Goal: Task Accomplishment & Management: Complete application form

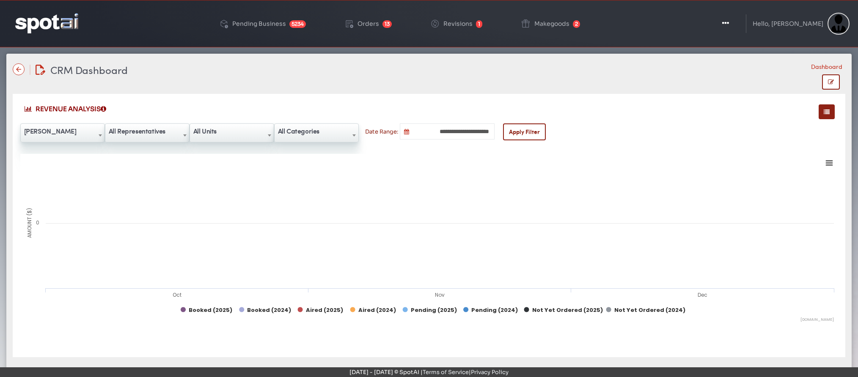
select select "**"
click at [36, 23] on img at bounding box center [46, 23] width 63 height 20
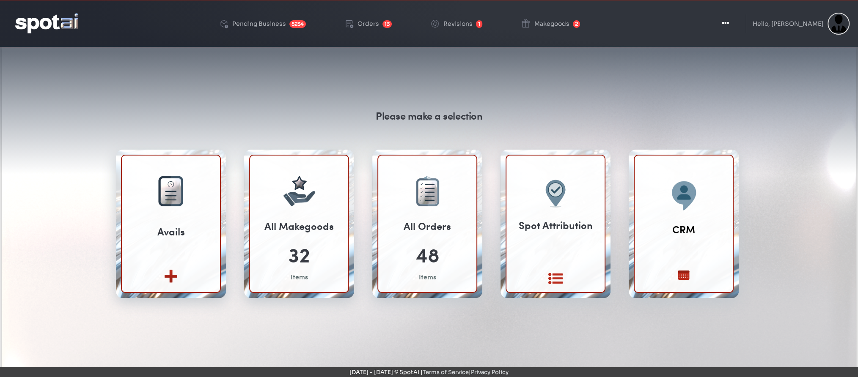
click at [516, 71] on div "Please make a selection Avails Create new View All" at bounding box center [428, 259] width 845 height 406
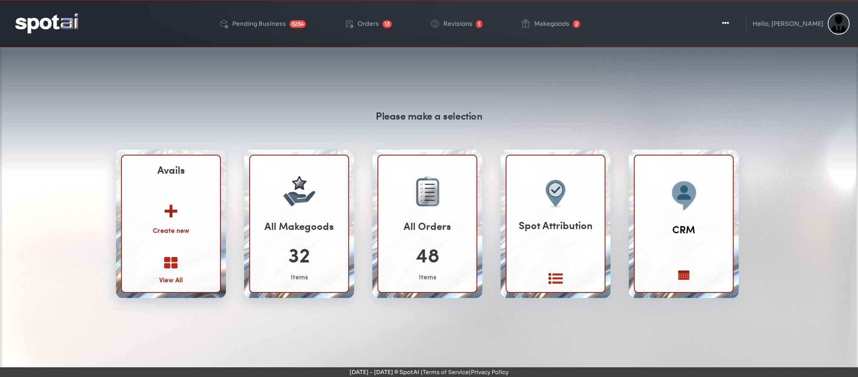
click at [179, 214] on img at bounding box center [171, 208] width 46 height 33
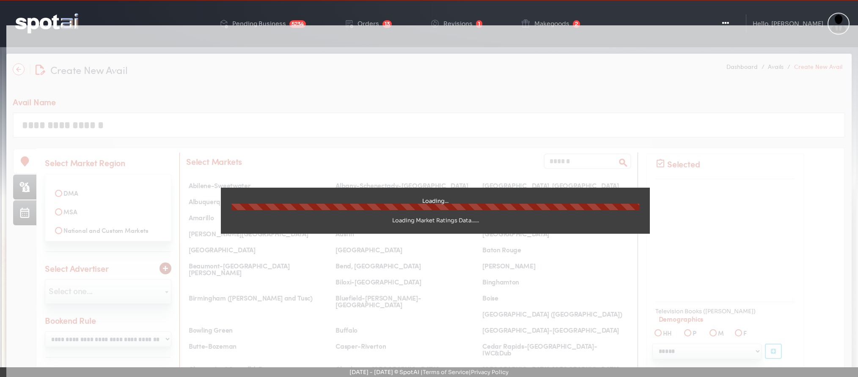
select select
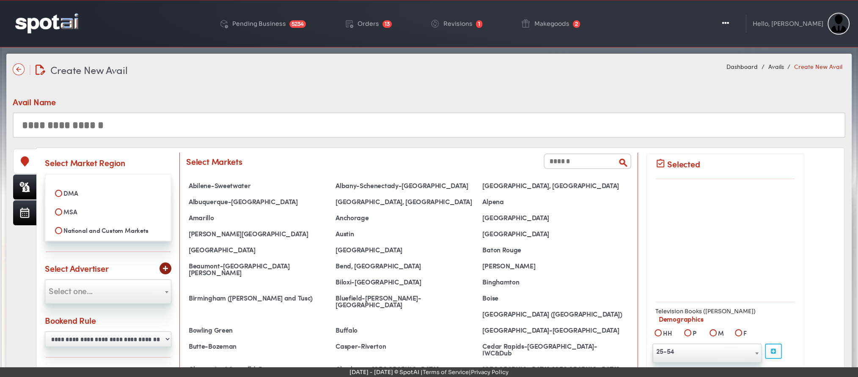
click at [53, 214] on label "MSA" at bounding box center [108, 212] width 115 height 14
select select
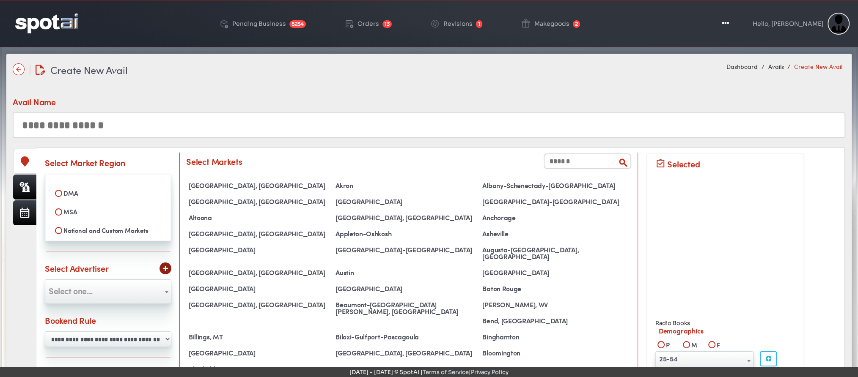
click at [599, 168] on input "text" at bounding box center [587, 162] width 88 height 16
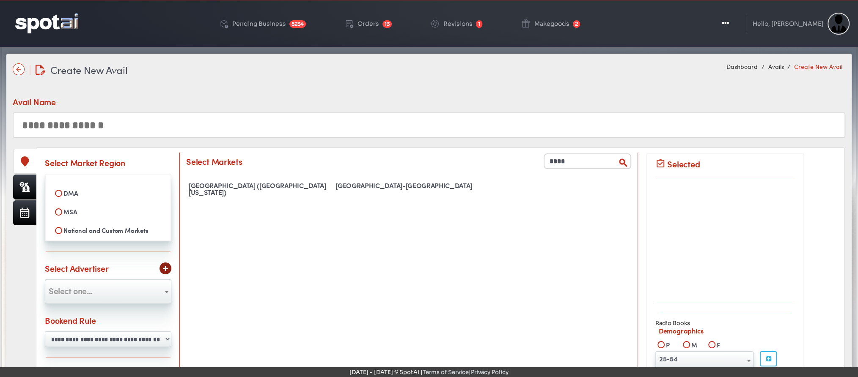
type input "****"
click at [38, 26] on img at bounding box center [46, 23] width 63 height 20
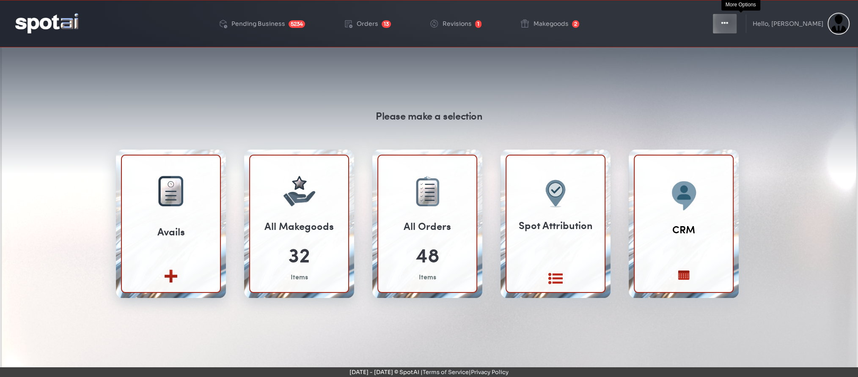
click at [737, 22] on button "Toggle Dropdown" at bounding box center [724, 23] width 25 height 21
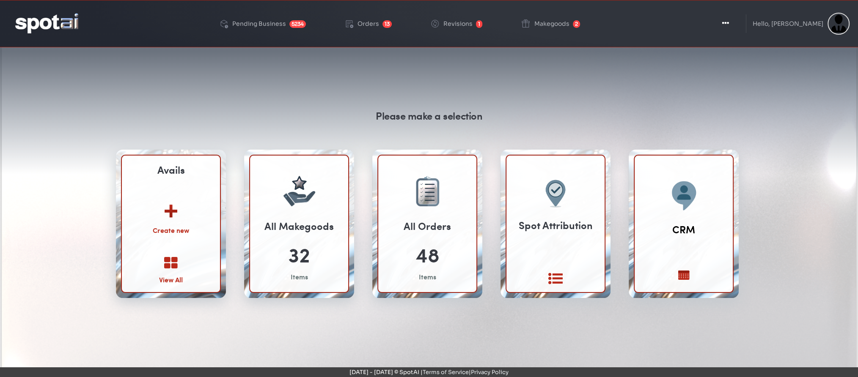
click at [173, 209] on img at bounding box center [171, 208] width 46 height 33
click at [174, 266] on icon at bounding box center [171, 263] width 14 height 14
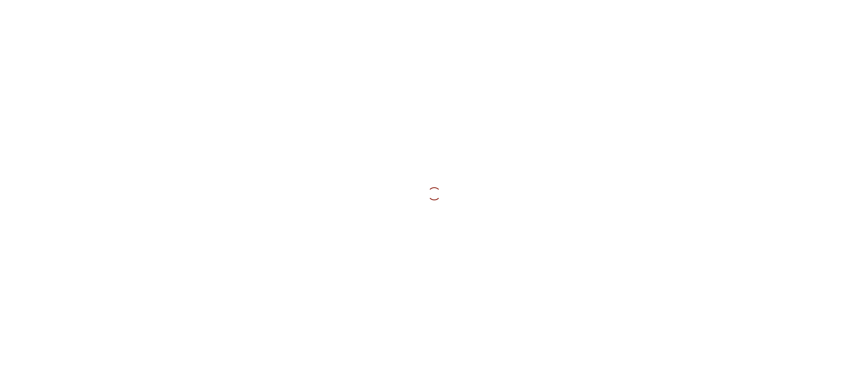
select select
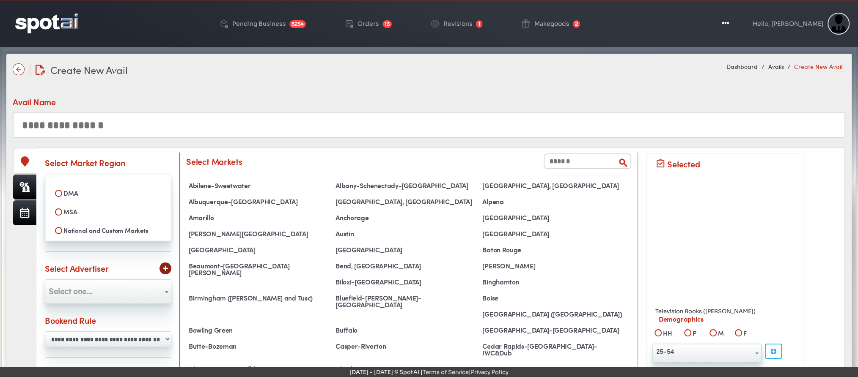
click at [66, 212] on label "MSA" at bounding box center [108, 212] width 115 height 14
select select
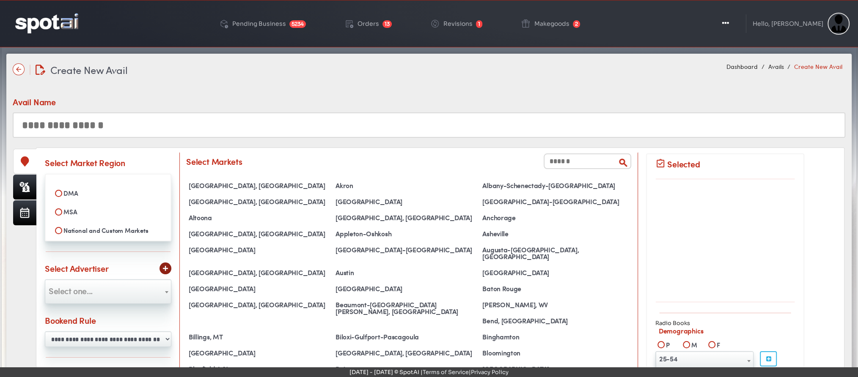
click at [568, 159] on input "text" at bounding box center [587, 162] width 88 height 16
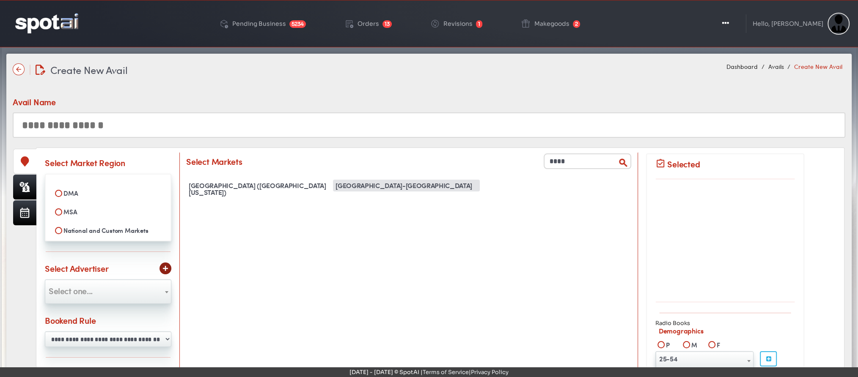
type input "****"
click at [385, 186] on div "West Palm Beach-Boca Raton" at bounding box center [406, 186] width 147 height 12
select select "**********"
select select
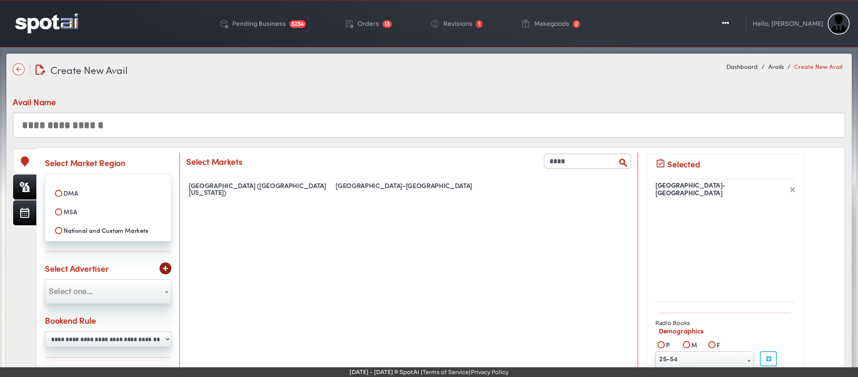
click at [278, 121] on input "text" at bounding box center [429, 124] width 832 height 25
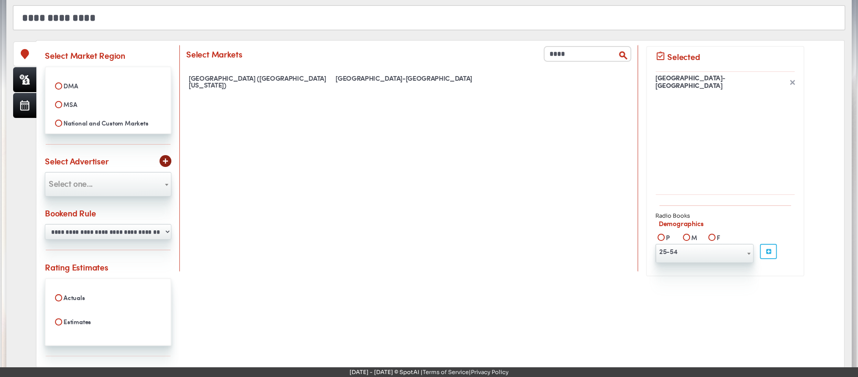
scroll to position [109, 0]
type input "**********"
click at [143, 185] on span "Select one..." at bounding box center [108, 183] width 126 height 14
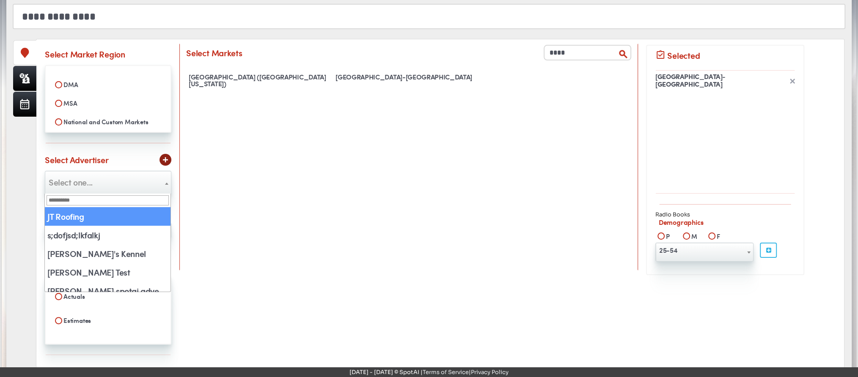
select select "**"
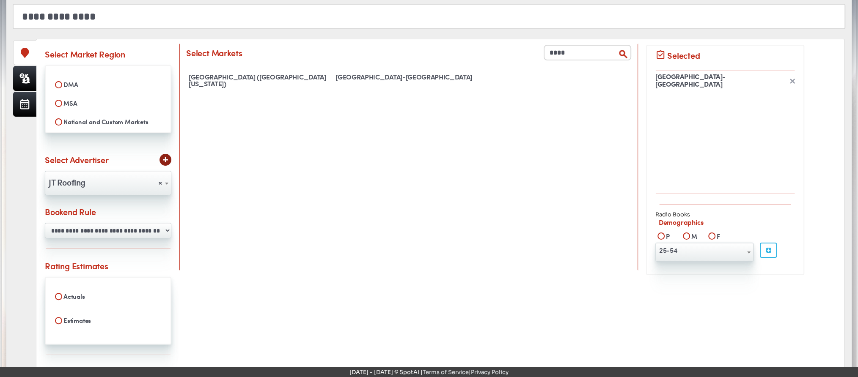
scroll to position [171, 0]
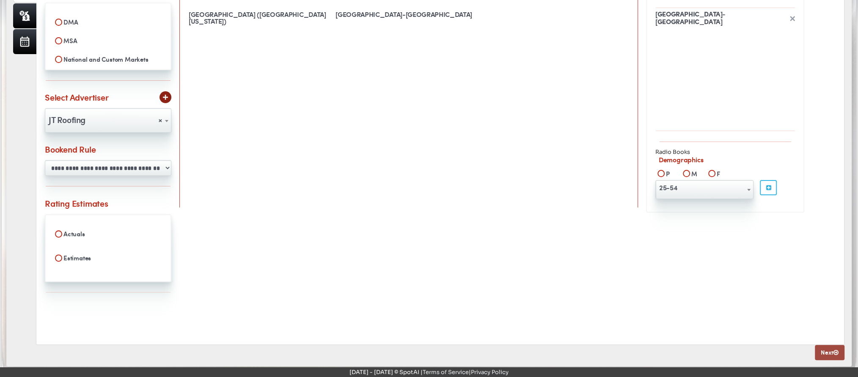
click at [833, 356] on link "Next" at bounding box center [830, 352] width 30 height 15
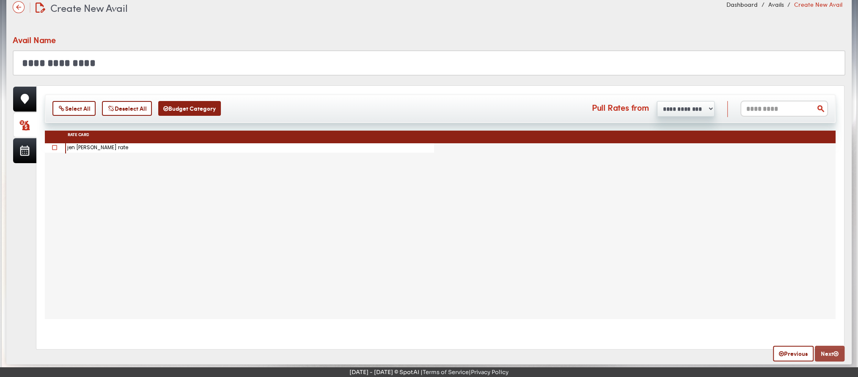
scroll to position [0, 0]
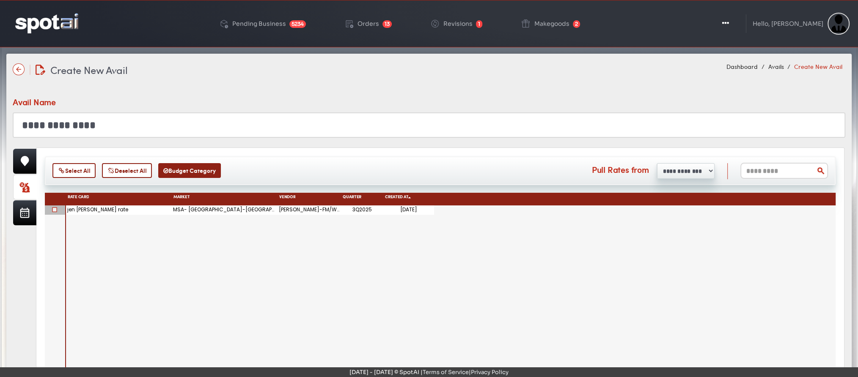
click at [54, 211] on span at bounding box center [54, 209] width 5 height 5
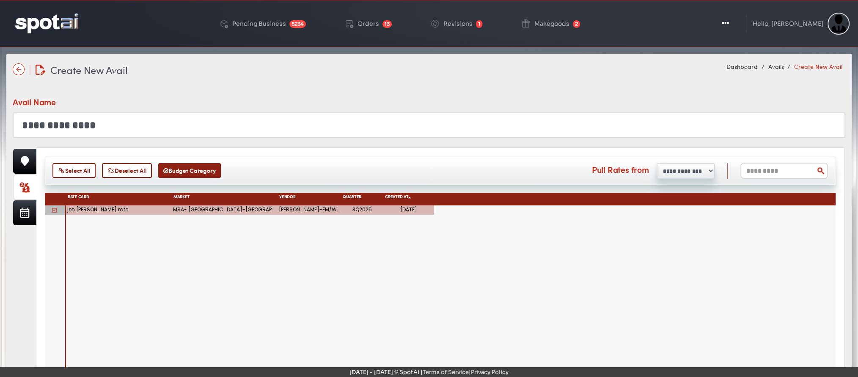
scroll to position [60, 0]
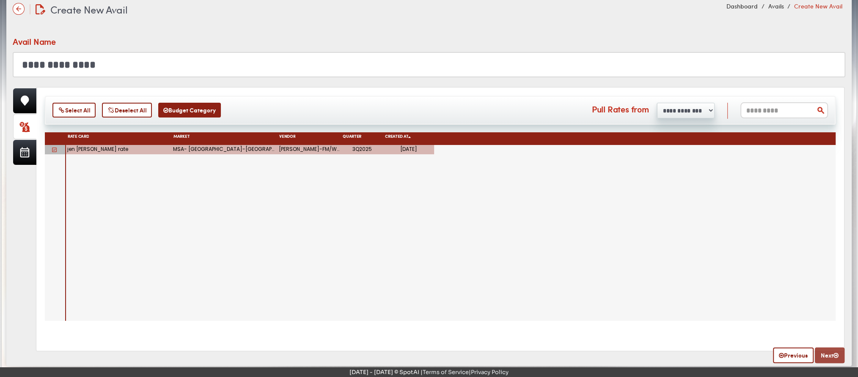
click at [831, 358] on link "Next" at bounding box center [830, 356] width 30 height 16
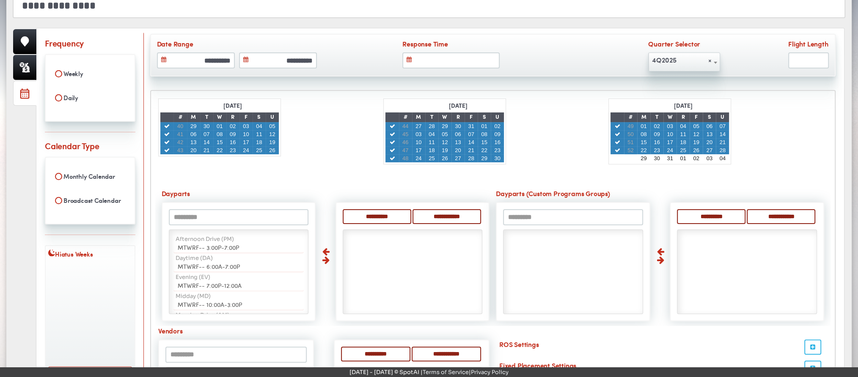
scroll to position [100, 0]
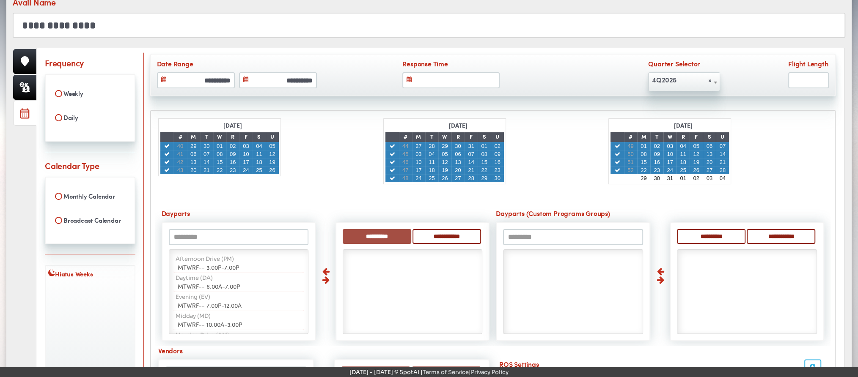
click at [376, 229] on input "**********" at bounding box center [377, 236] width 69 height 15
select select "**"
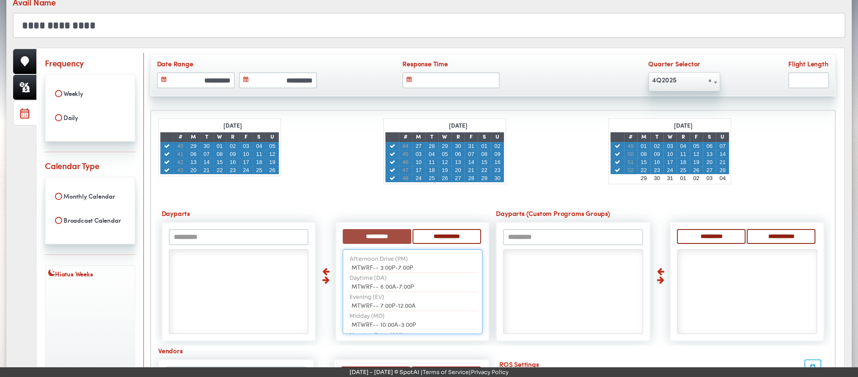
scroll to position [3, 0]
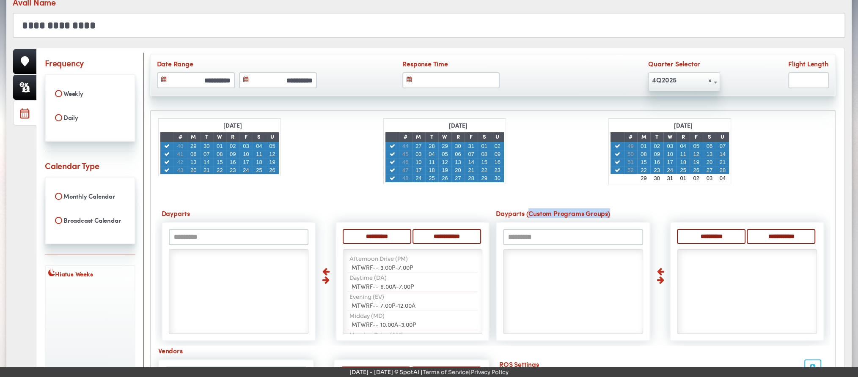
drag, startPoint x: 526, startPoint y: 206, endPoint x: 618, endPoint y: 211, distance: 91.9
click at [618, 211] on label "Dayparts (Custom Programs Groups)" at bounding box center [660, 213] width 328 height 11
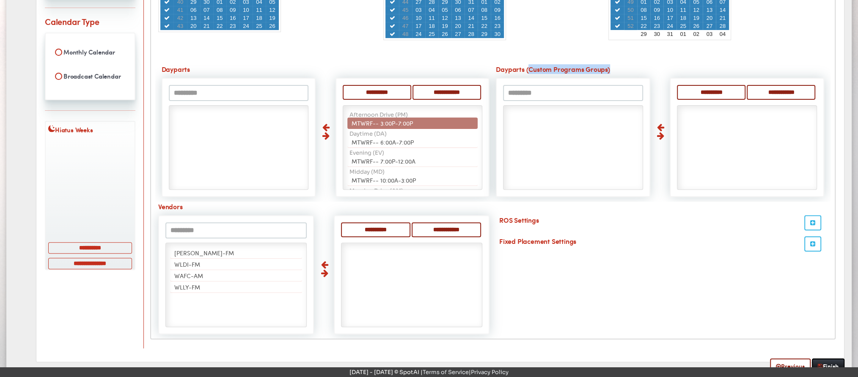
scroll to position [241, 0]
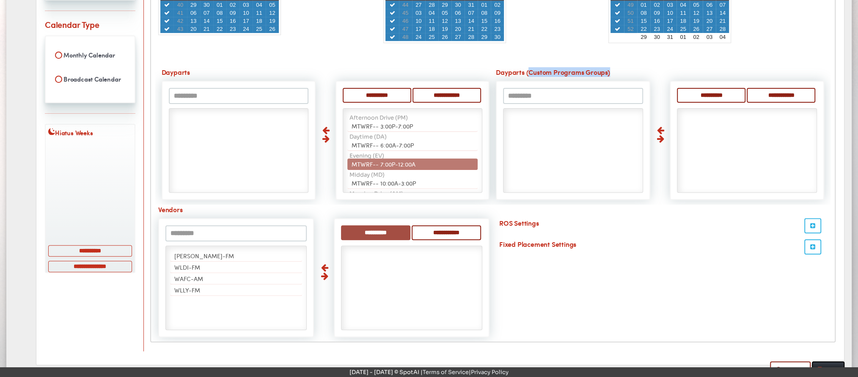
click at [361, 229] on input "**********" at bounding box center [375, 232] width 69 height 15
select select "*****"
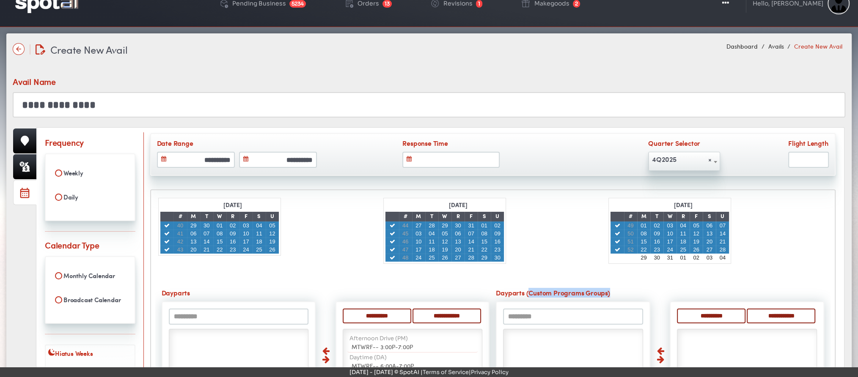
scroll to position [22, 0]
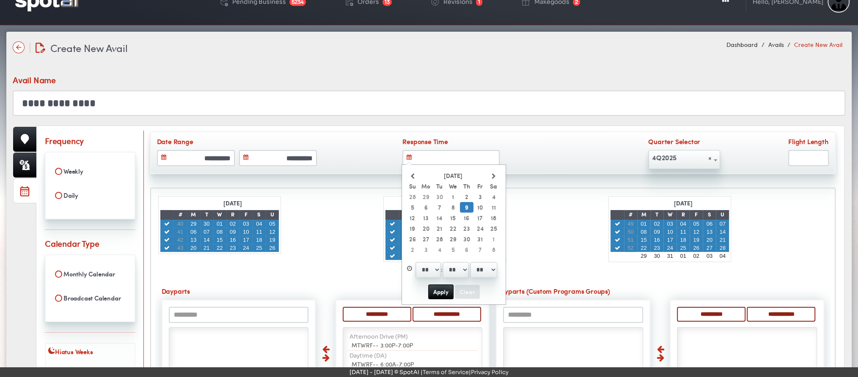
click at [441, 151] on input "text" at bounding box center [450, 158] width 97 height 16
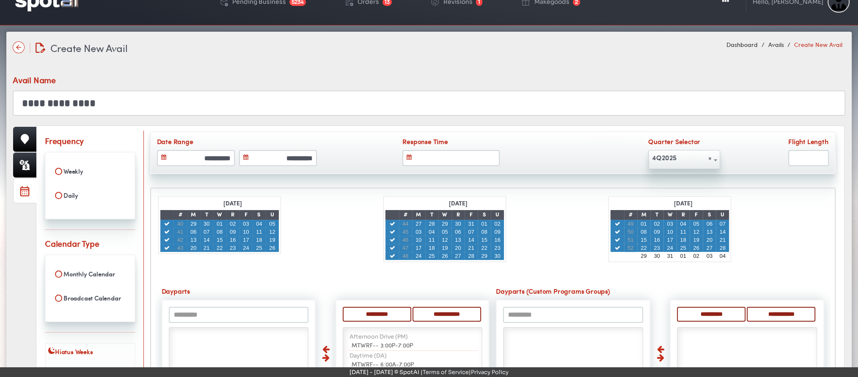
scroll to position [272, 0]
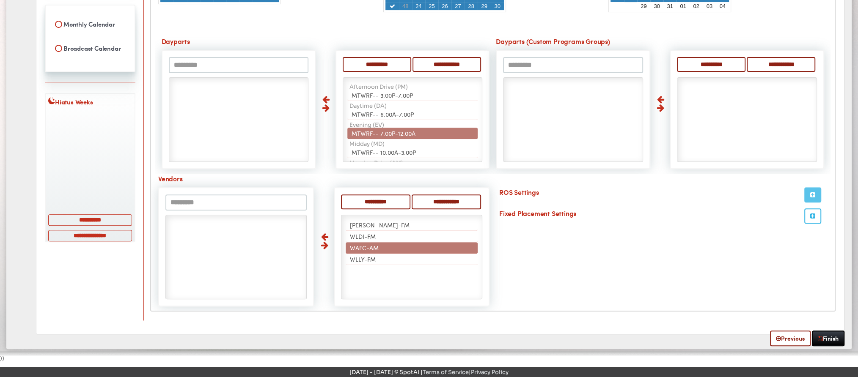
click at [814, 194] on icon "button" at bounding box center [812, 195] width 5 height 6
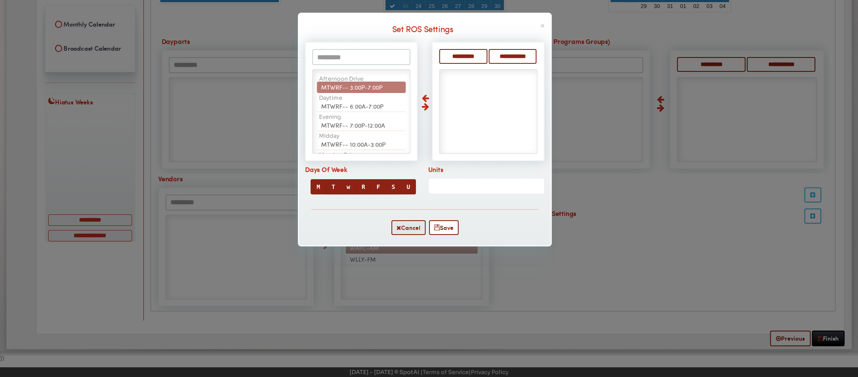
click at [362, 85] on span "MTWRF-- 3:00P-7:00P" at bounding box center [351, 87] width 61 height 8
select select "**"
click at [362, 85] on span "MTWRF-- 6:00A-7:00P" at bounding box center [352, 87] width 62 height 8
click at [362, 85] on span "MTWRF-- 7:00P-12:00A" at bounding box center [353, 87] width 64 height 8
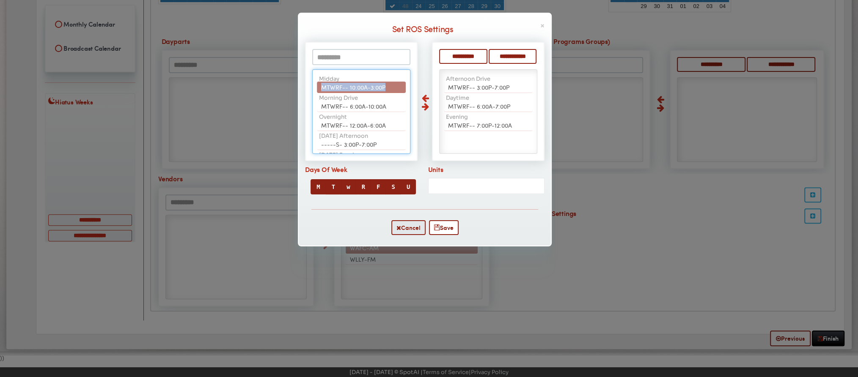
click at [362, 85] on span "MTWRF-- 10:00A-3:00P" at bounding box center [353, 87] width 64 height 8
click at [362, 85] on span "MTWRF-- 6:00A-10:00A" at bounding box center [353, 87] width 65 height 8
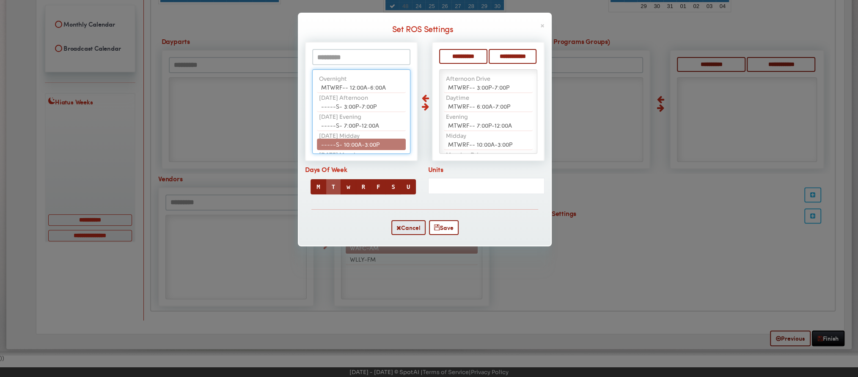
click at [338, 187] on button "T" at bounding box center [333, 186] width 15 height 15
click at [372, 184] on button "F" at bounding box center [377, 186] width 15 height 15
click at [360, 187] on button "R" at bounding box center [363, 186] width 15 height 15
click at [409, 185] on button "U" at bounding box center [406, 186] width 15 height 15
click at [484, 185] on input "Units" at bounding box center [486, 186] width 117 height 16
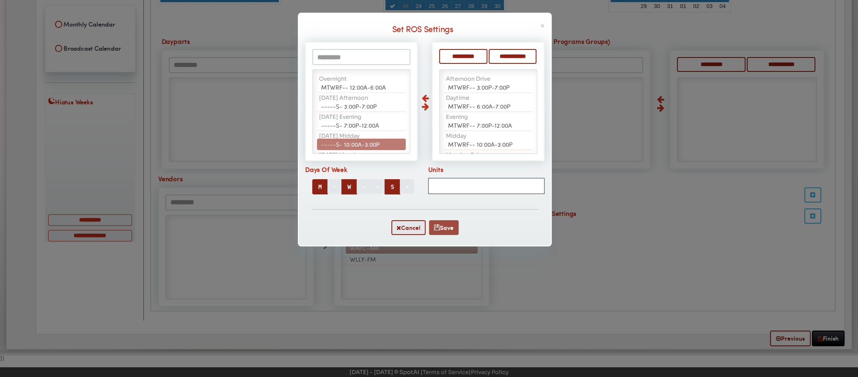
type input "***"
click at [447, 222] on button "Save" at bounding box center [444, 227] width 30 height 15
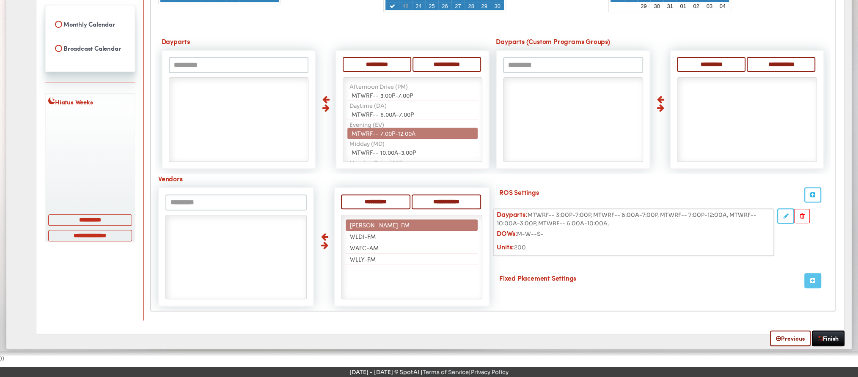
click at [812, 278] on icon "button" at bounding box center [812, 281] width 5 height 6
type input "*********"
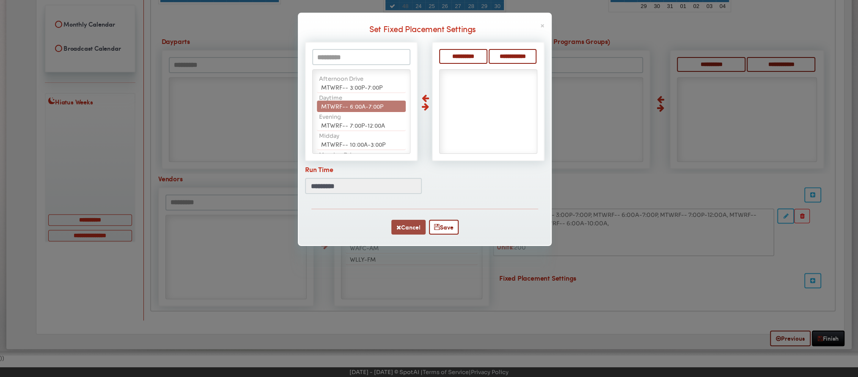
click at [411, 223] on button "Cancel" at bounding box center [408, 227] width 34 height 15
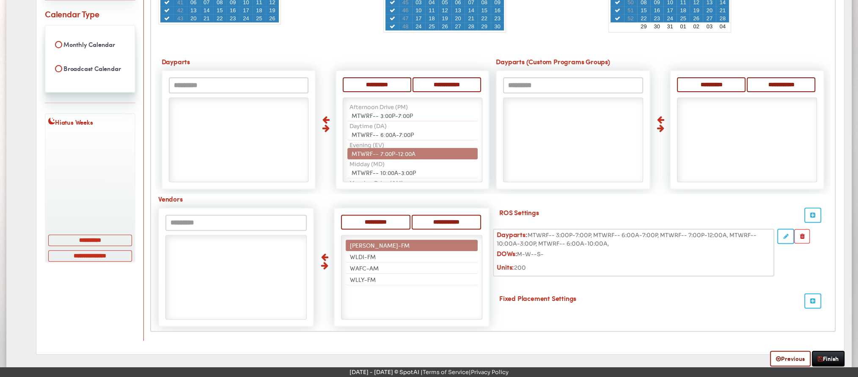
scroll to position [272, 0]
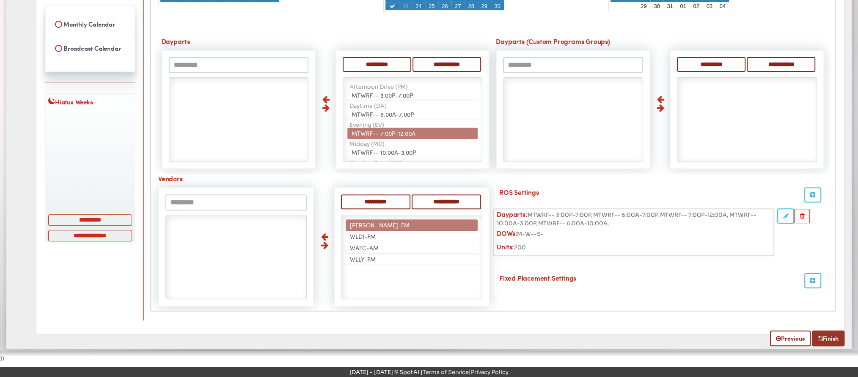
click at [832, 334] on link "Finish" at bounding box center [828, 339] width 33 height 16
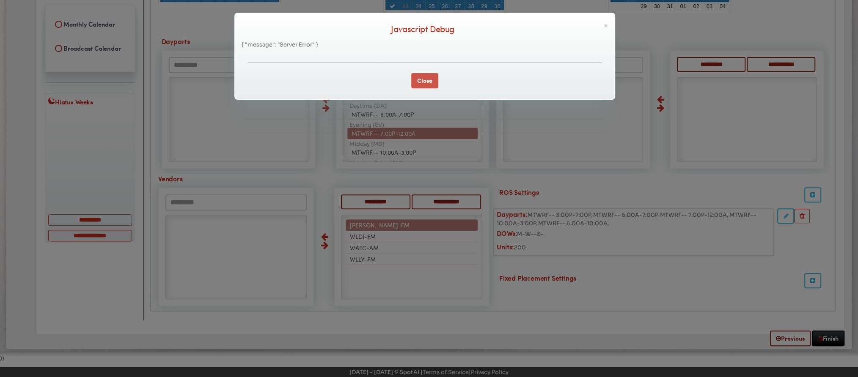
click at [422, 82] on button "Close" at bounding box center [424, 80] width 27 height 15
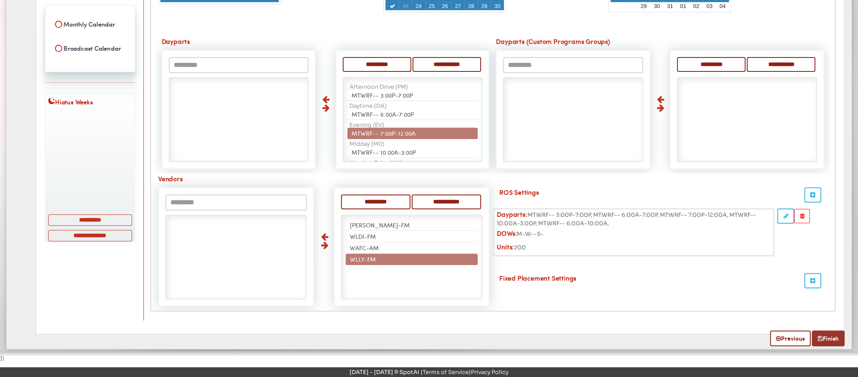
click at [820, 337] on icon at bounding box center [819, 339] width 5 height 6
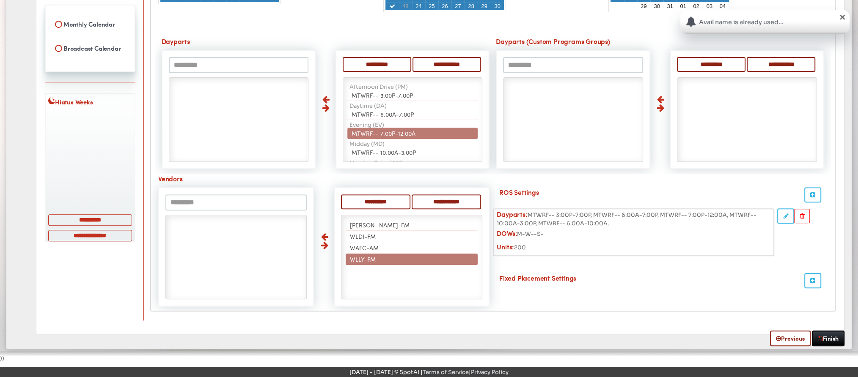
click at [841, 16] on div "×" at bounding box center [842, 16] width 8 height 8
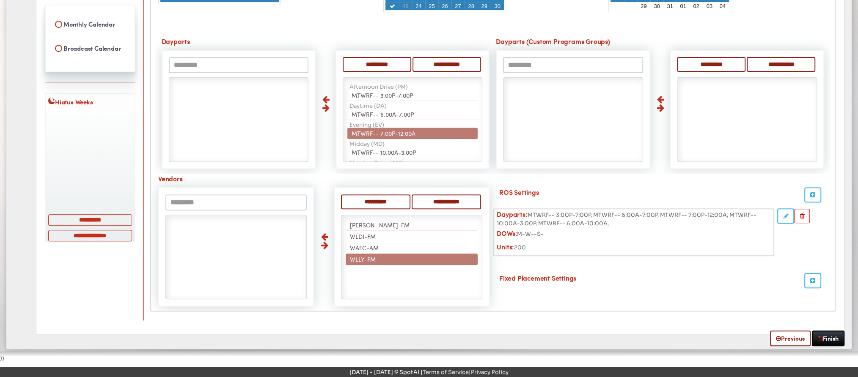
scroll to position [0, 0]
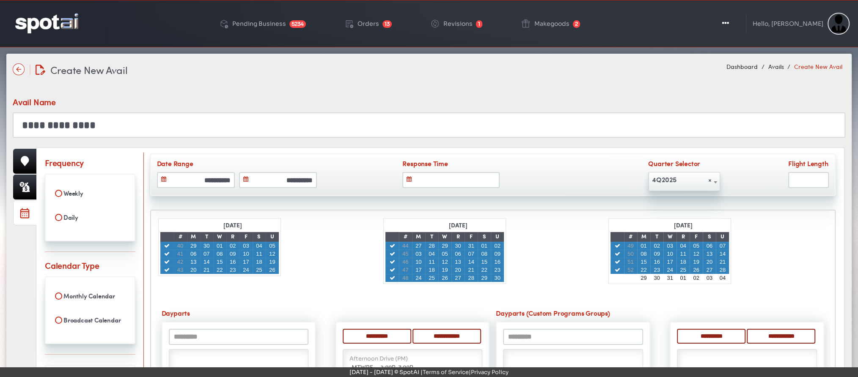
click at [174, 124] on input "**********" at bounding box center [429, 124] width 832 height 25
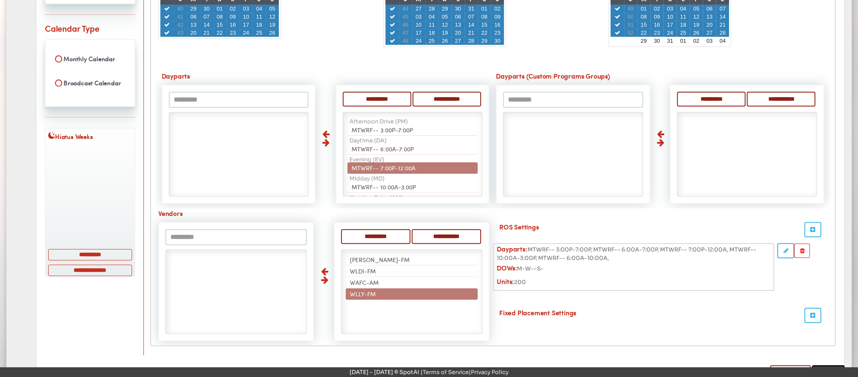
scroll to position [272, 0]
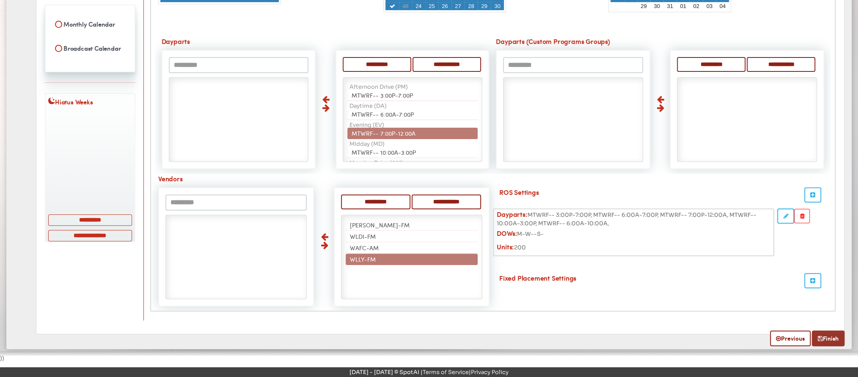
type input "**********"
click at [826, 335] on link "Finish" at bounding box center [828, 339] width 33 height 16
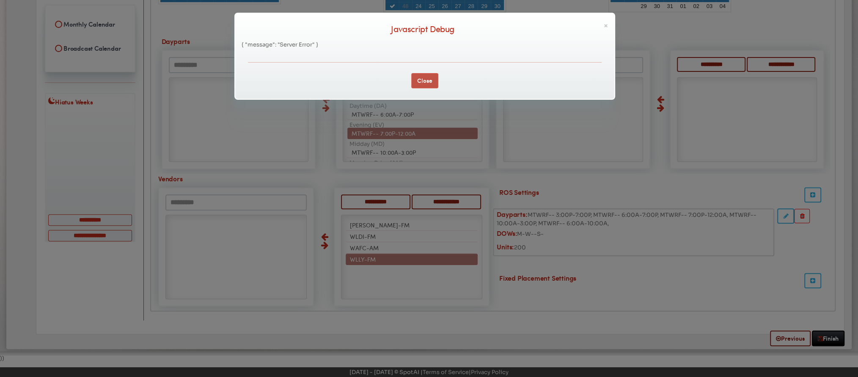
click at [424, 76] on button "Close" at bounding box center [424, 80] width 27 height 15
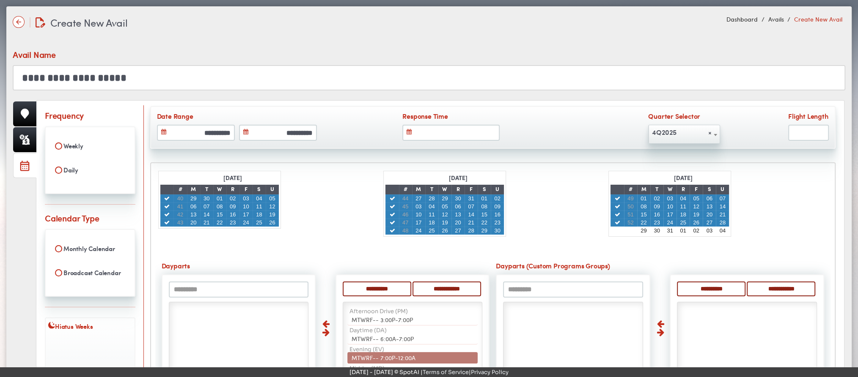
scroll to position [0, 0]
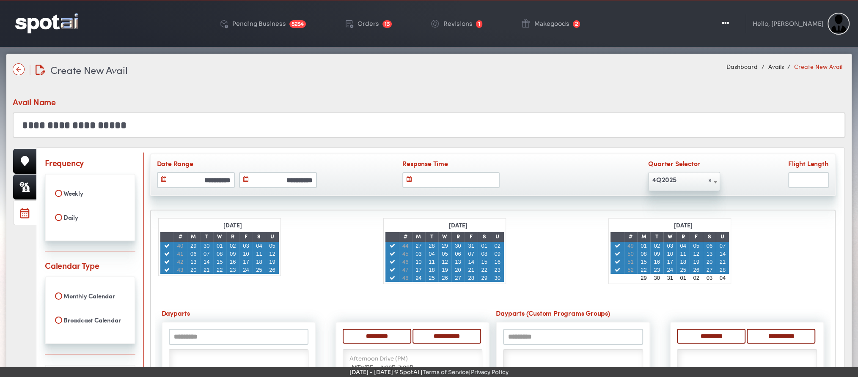
click at [18, 71] on img at bounding box center [19, 69] width 12 height 12
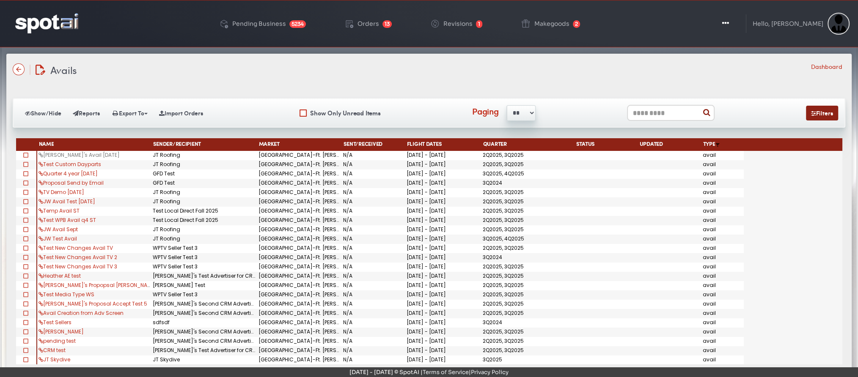
click at [66, 153] on link "Jen's Avail Sept22" at bounding box center [78, 154] width 81 height 7
click at [53, 162] on link "Test Custom Dayparts" at bounding box center [69, 164] width 63 height 7
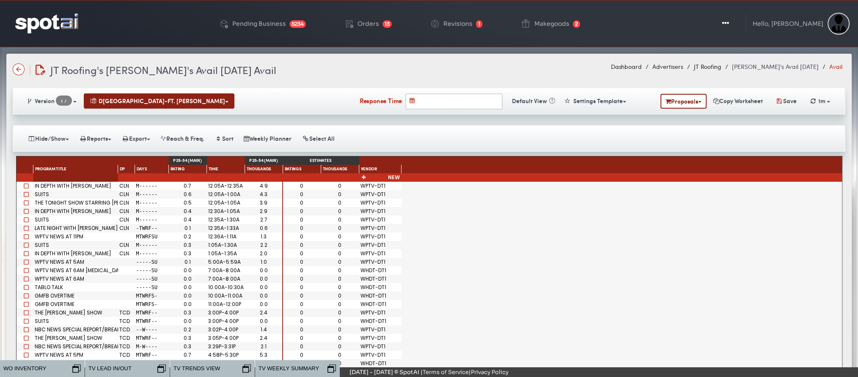
click at [10, 59] on div "JT Roofing's Jen's Avail Sept22 Avail JT Roofing's Jen's Avail Sept22 Avail Das…" at bounding box center [428, 248] width 845 height 389
click at [21, 71] on img at bounding box center [19, 69] width 12 height 12
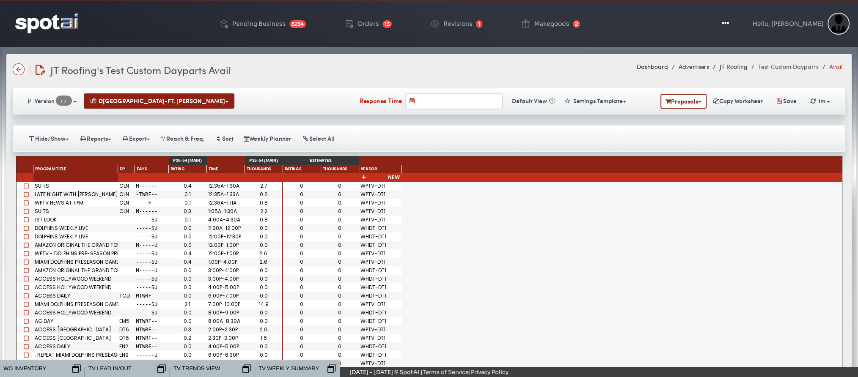
click at [63, 146] on div "Hide/Show DP Spot Length Gross Rate Net Rate Estimate Episode Title Long Descri…" at bounding box center [429, 138] width 832 height 27
click at [51, 138] on button "Hide/Show" at bounding box center [48, 138] width 52 height 15
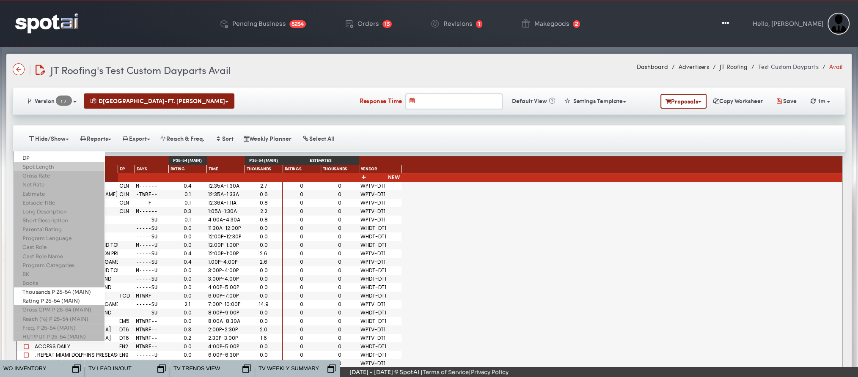
click at [42, 168] on link "Spot Length" at bounding box center [59, 166] width 91 height 9
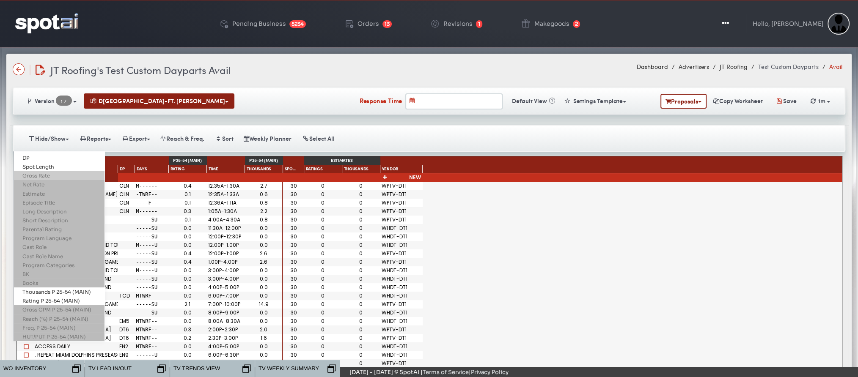
click at [42, 176] on link "Gross Rate" at bounding box center [59, 175] width 91 height 9
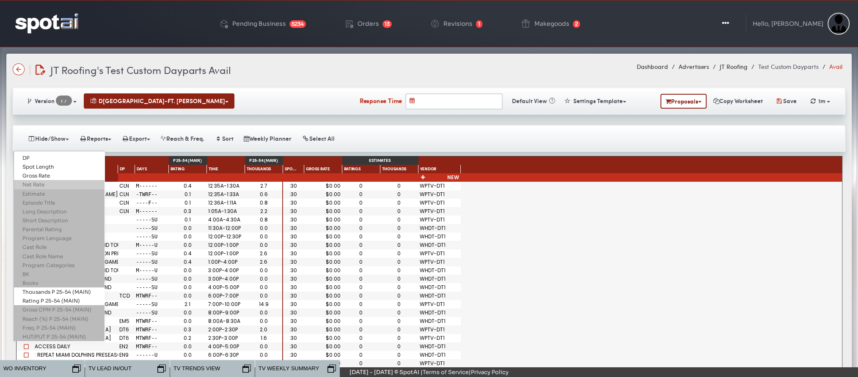
click at [44, 186] on link "Net Rate" at bounding box center [59, 184] width 91 height 9
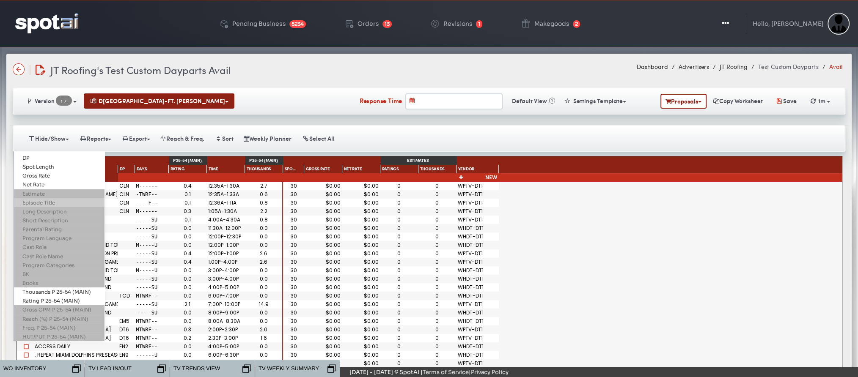
click at [44, 198] on link "Episode Title" at bounding box center [59, 202] width 91 height 9
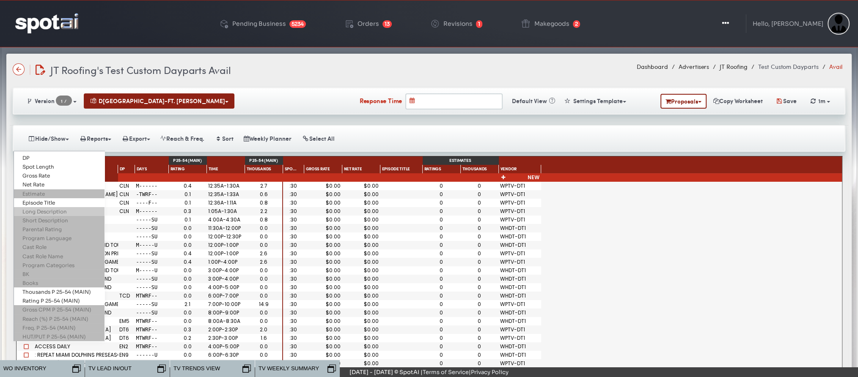
click at [44, 212] on link "Long Description" at bounding box center [59, 211] width 91 height 9
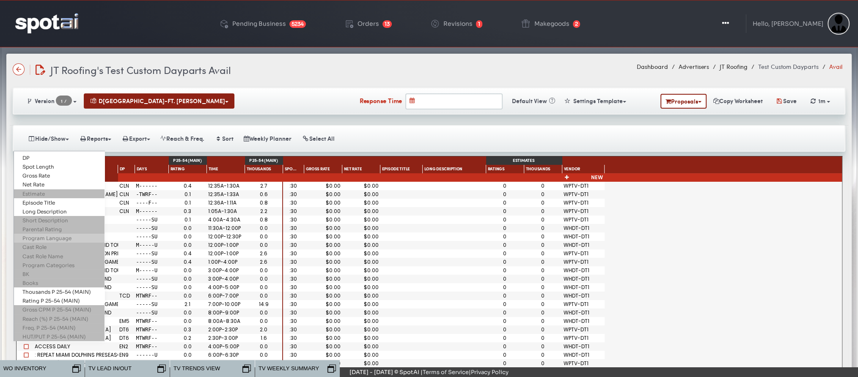
click at [50, 239] on link "Program Language" at bounding box center [59, 238] width 91 height 9
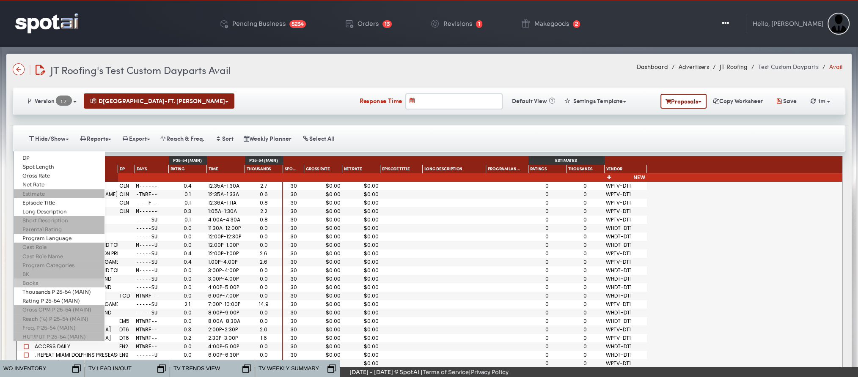
click at [45, 279] on link "Books" at bounding box center [59, 283] width 91 height 9
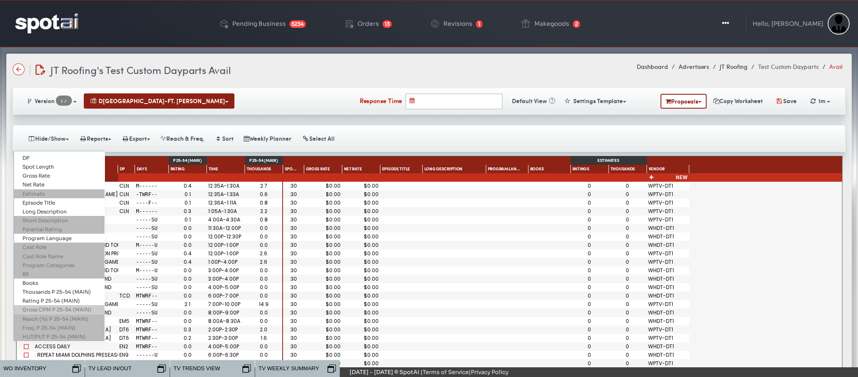
click at [44, 309] on link "Gross CPM P 25-54 (MAIN)" at bounding box center [59, 309] width 91 height 9
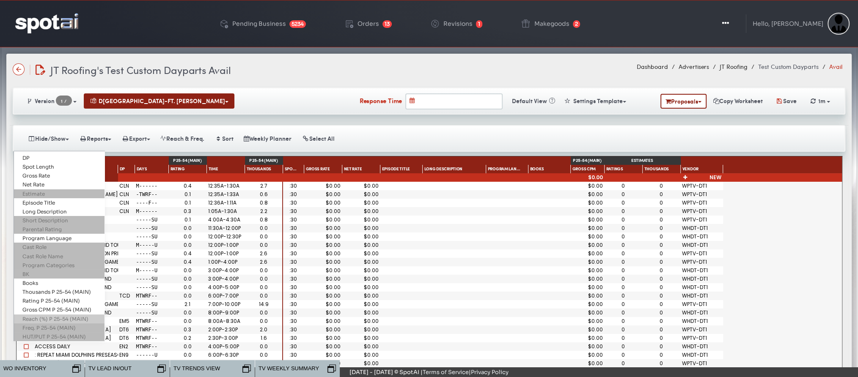
click at [48, 315] on link "Reach (%) P 25-54 (MAIN)" at bounding box center [59, 319] width 91 height 9
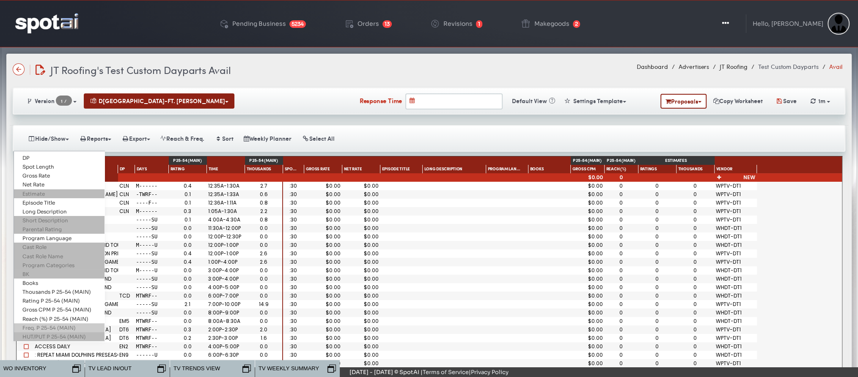
click at [62, 324] on link "Freq. P 25-54 (MAIN)" at bounding box center [59, 328] width 91 height 9
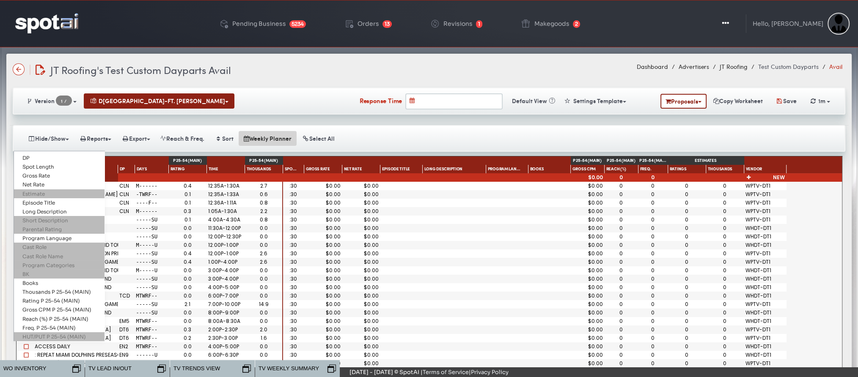
click at [262, 139] on button "Weekly Planner" at bounding box center [268, 138] width 58 height 15
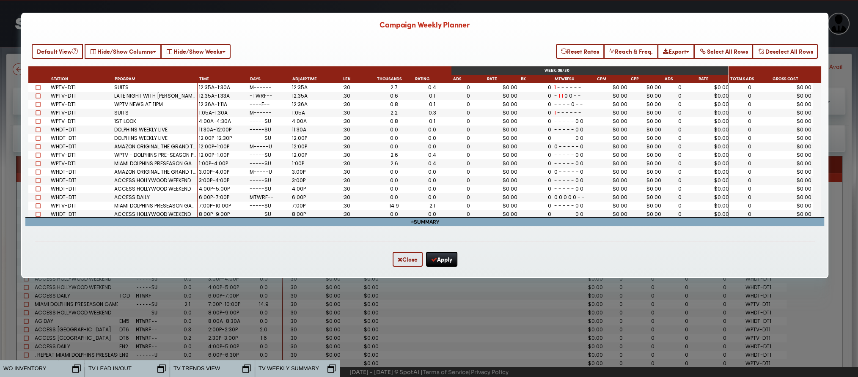
click at [412, 269] on div "Close Apply" at bounding box center [425, 259] width 780 height 36
click at [400, 259] on button "Close" at bounding box center [407, 259] width 30 height 15
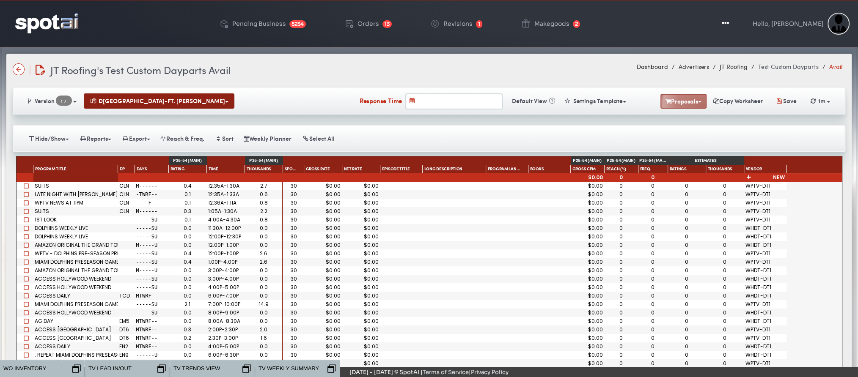
click at [697, 106] on button "Proposals" at bounding box center [683, 101] width 46 height 15
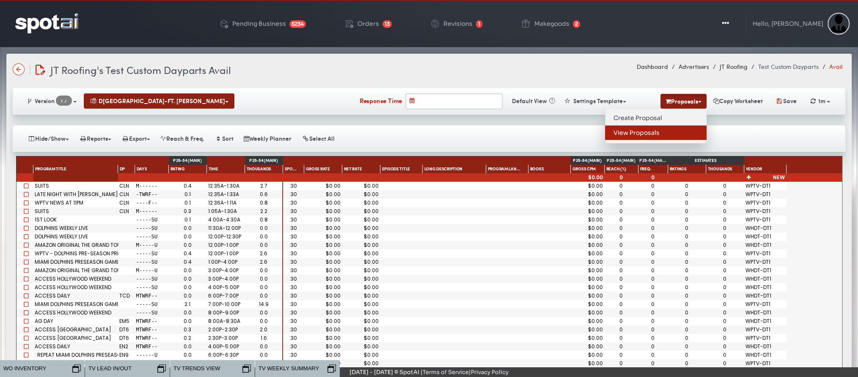
click at [636, 135] on link "View Proposals" at bounding box center [655, 133] width 101 height 14
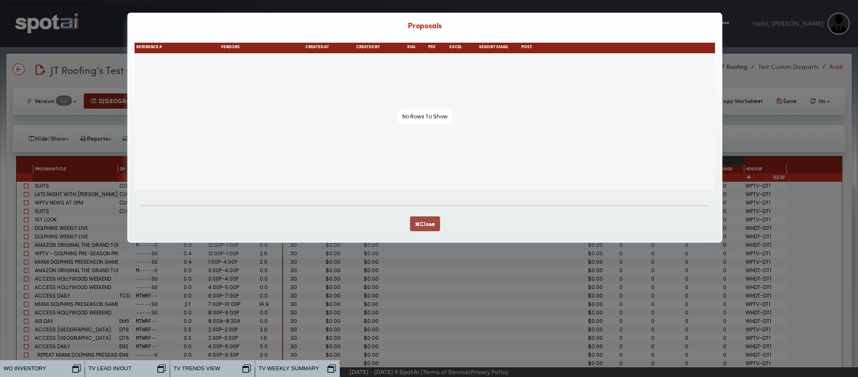
click at [415, 226] on icon "button" at bounding box center [417, 224] width 5 height 6
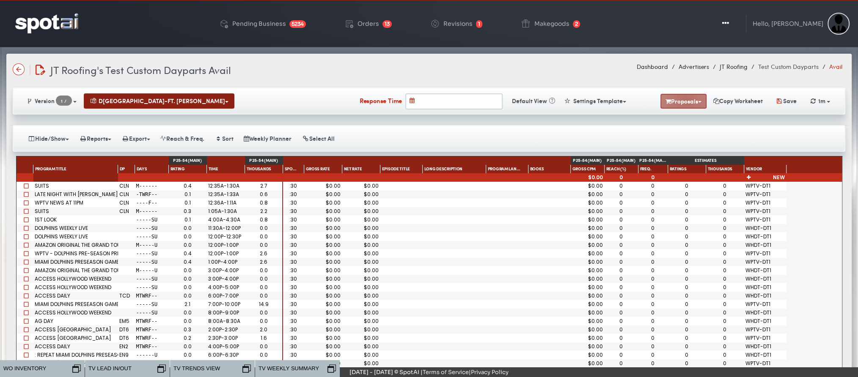
click at [680, 98] on button "Proposals" at bounding box center [683, 101] width 46 height 15
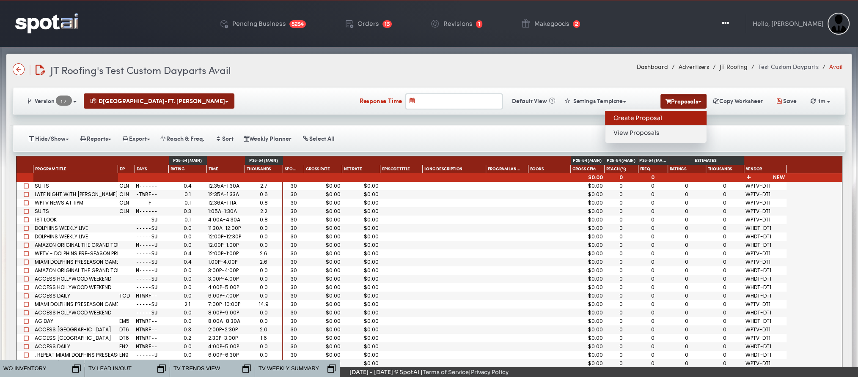
click at [654, 115] on link "Create Proposal" at bounding box center [655, 118] width 101 height 15
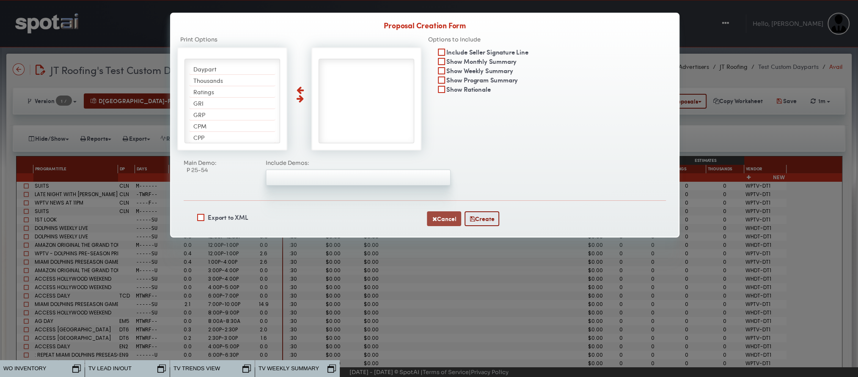
click at [444, 213] on button "Cancel" at bounding box center [444, 218] width 34 height 15
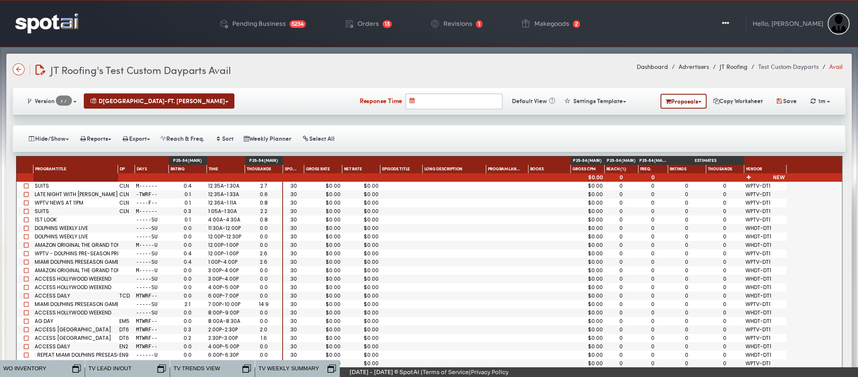
click at [47, 21] on img at bounding box center [46, 23] width 63 height 20
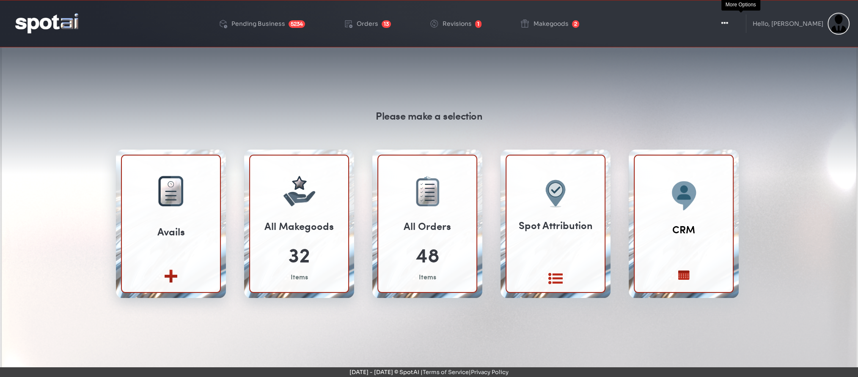
click at [728, 26] on icon "button" at bounding box center [724, 23] width 7 height 8
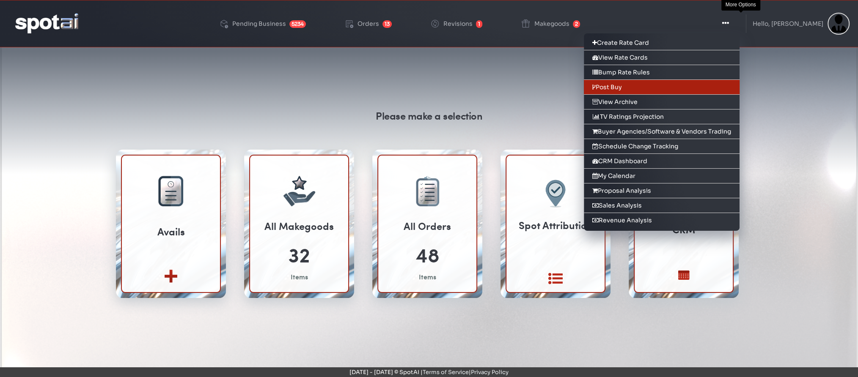
click at [623, 88] on link "Post Buy" at bounding box center [662, 87] width 156 height 15
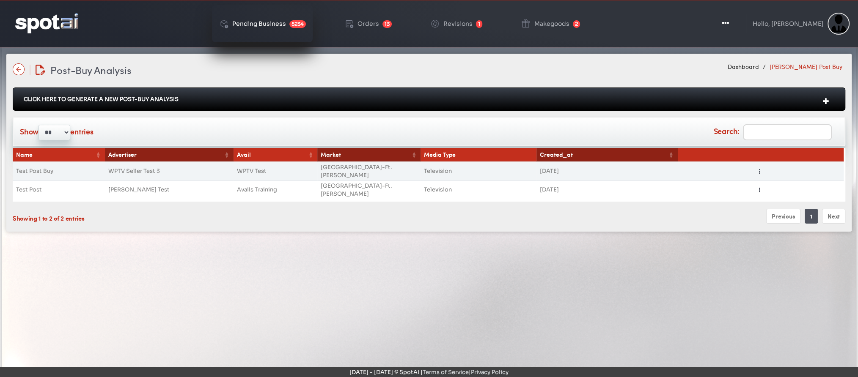
click at [268, 21] on div "Pending Business" at bounding box center [259, 24] width 54 height 6
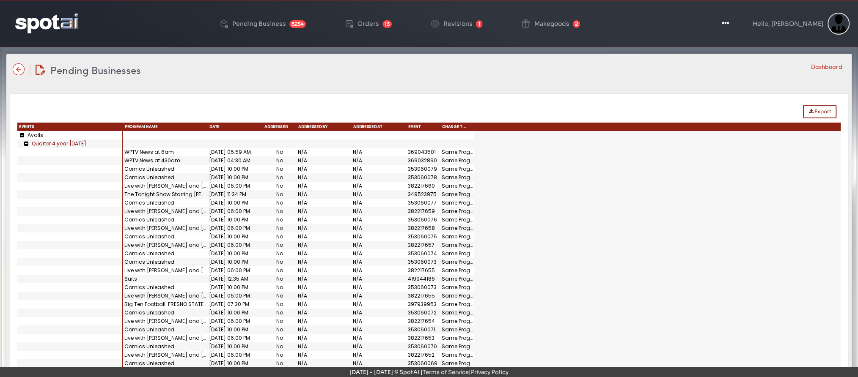
click at [53, 18] on img at bounding box center [46, 23] width 63 height 20
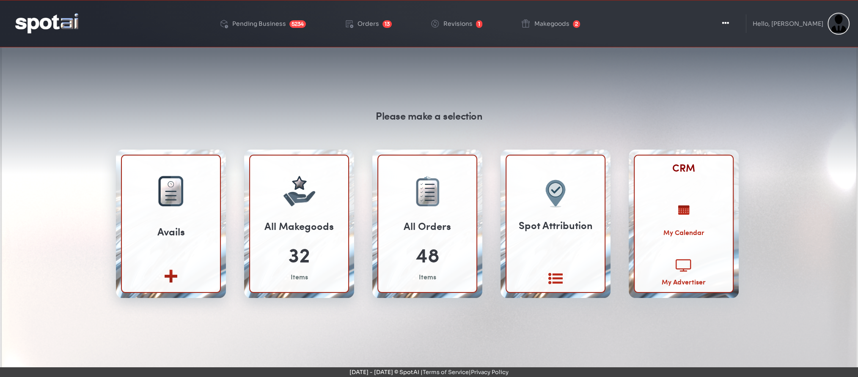
click at [687, 167] on link "CRM" at bounding box center [683, 167] width 23 height 15
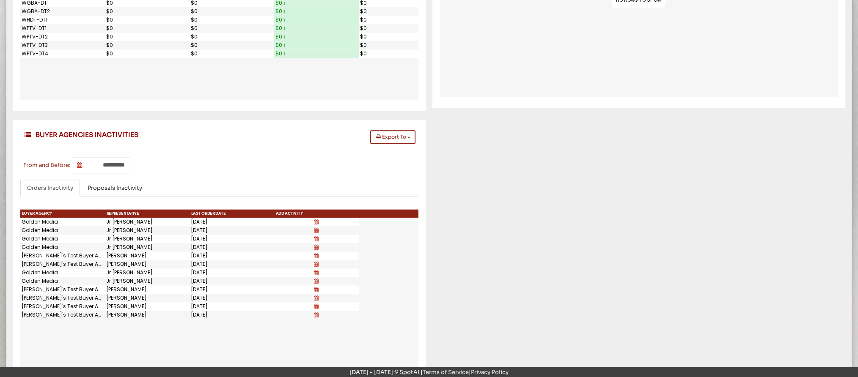
scroll to position [1107, 0]
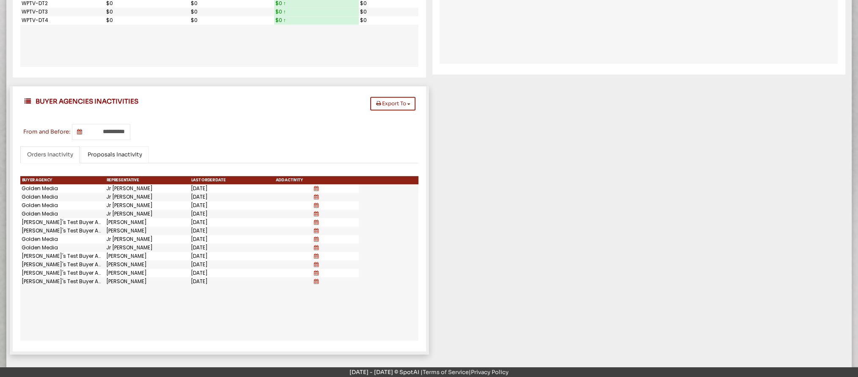
click at [104, 148] on link "Proposals Inactivity" at bounding box center [115, 154] width 68 height 17
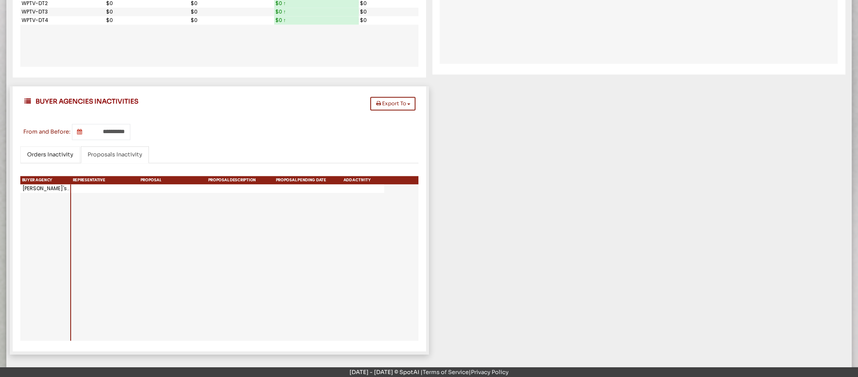
click at [49, 153] on span "Orders Inactivity" at bounding box center [50, 154] width 46 height 7
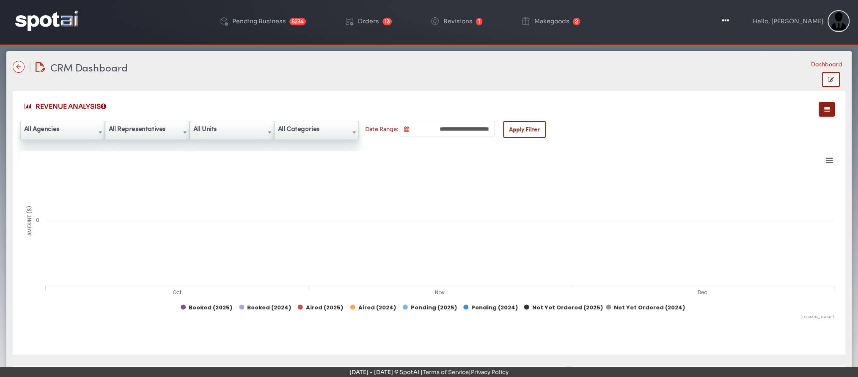
scroll to position [0, 0]
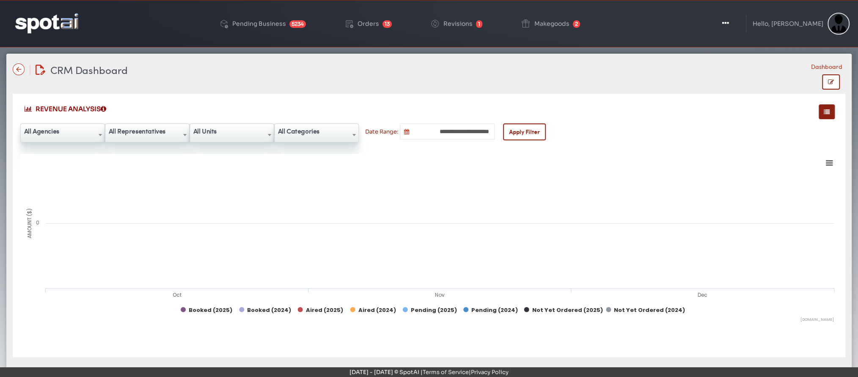
click at [47, 22] on img at bounding box center [46, 23] width 63 height 20
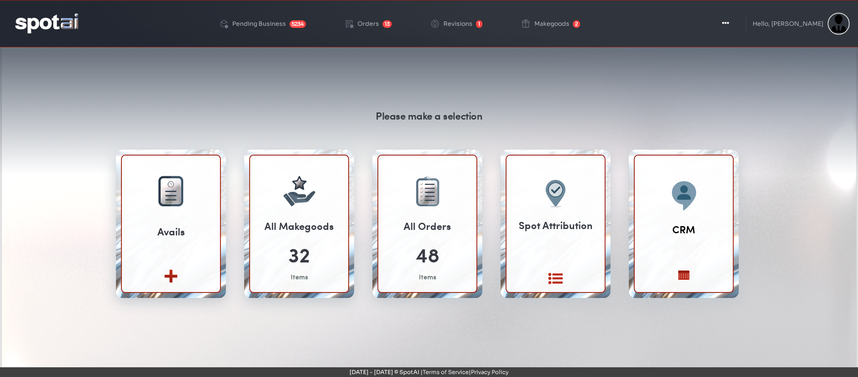
click at [26, 84] on div "Please make a selection Avails Create new View All" at bounding box center [428, 259] width 845 height 406
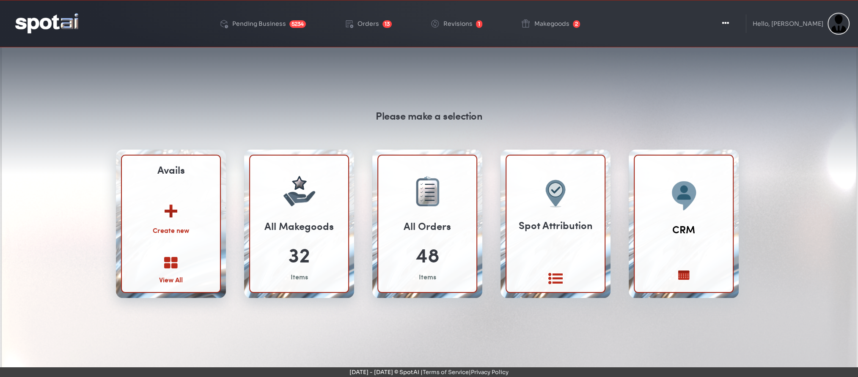
click at [176, 208] on img at bounding box center [171, 208] width 46 height 33
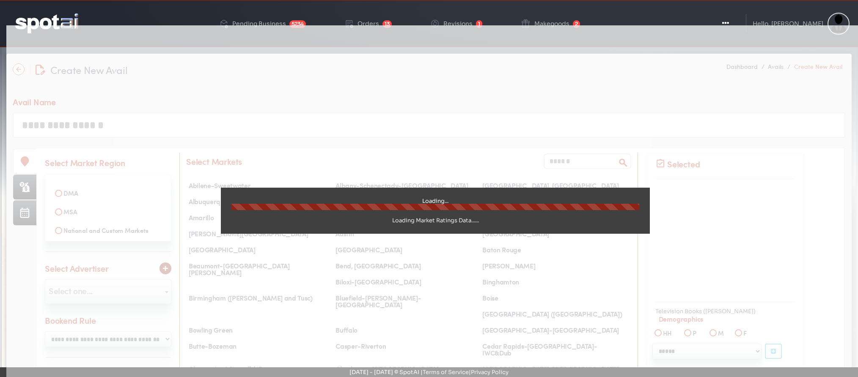
select select
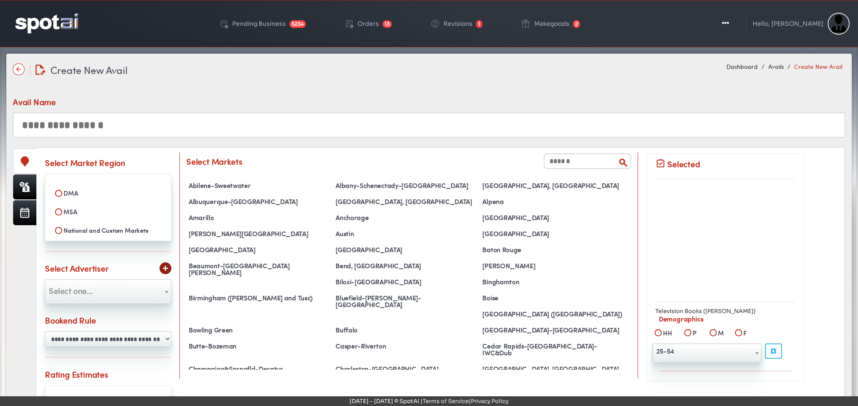
click at [28, 28] on img at bounding box center [46, 23] width 63 height 20
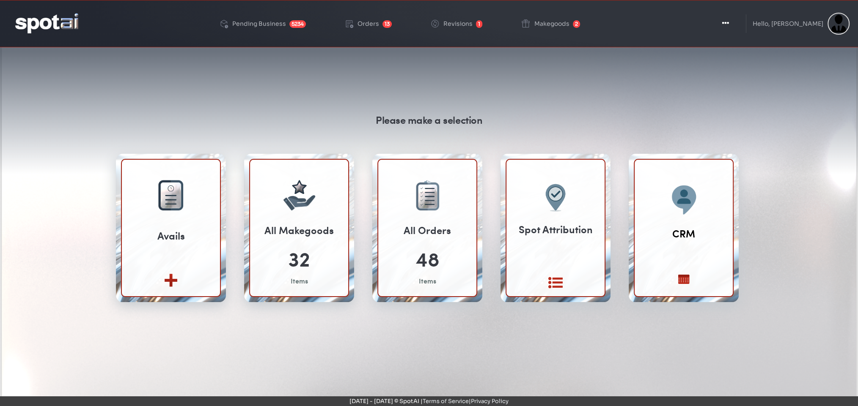
click at [18, 68] on div "Please make a selection Avails Create new View All" at bounding box center [428, 259] width 845 height 406
